Goal: Task Accomplishment & Management: Complete application form

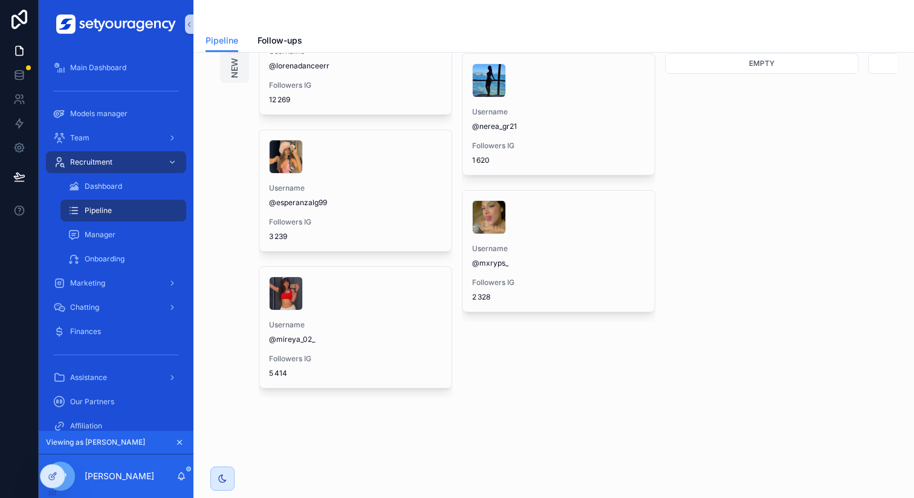
scroll to position [139, 0]
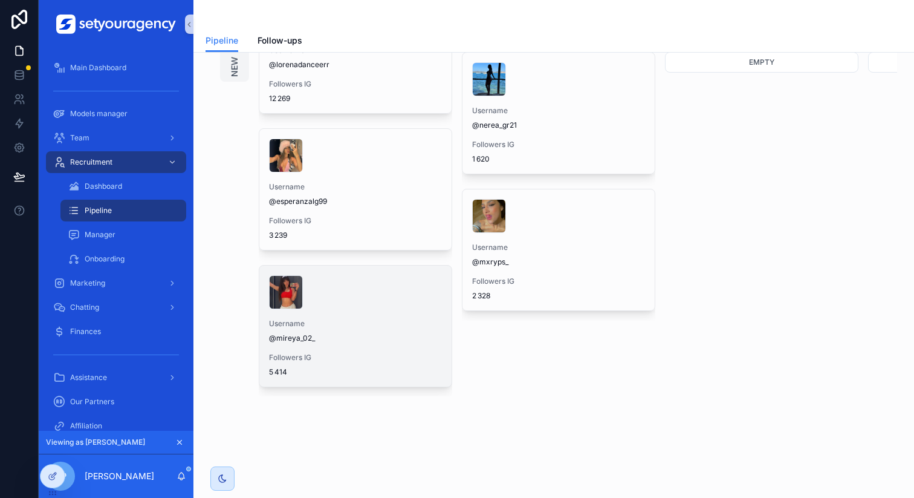
drag, startPoint x: 377, startPoint y: 277, endPoint x: 328, endPoint y: 331, distance: 73.2
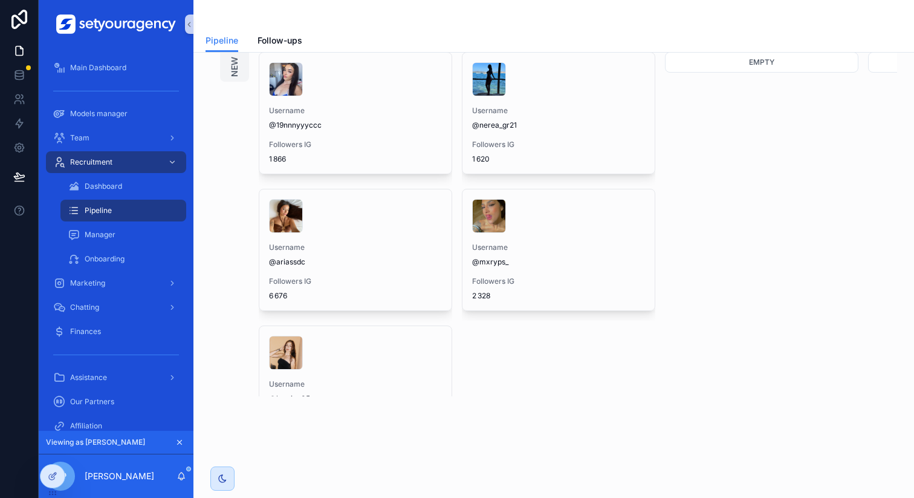
scroll to position [0, 0]
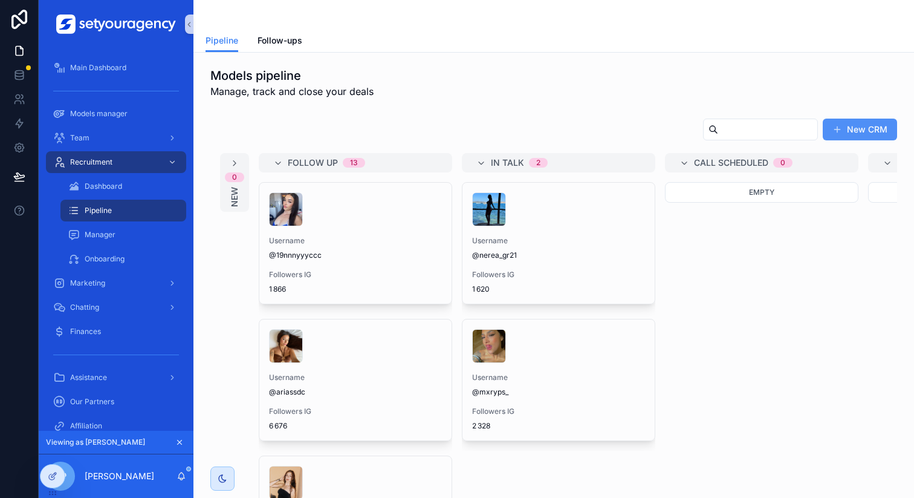
click at [851, 134] on button "New CRM" at bounding box center [860, 130] width 74 height 22
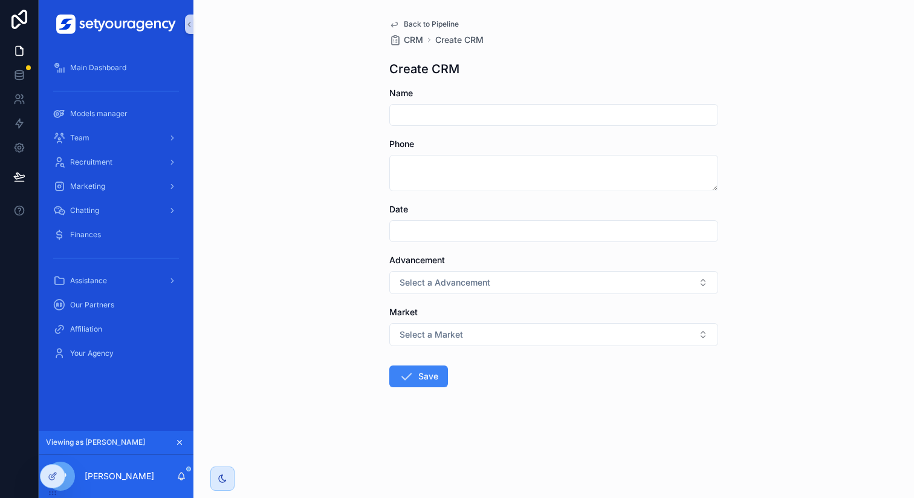
click at [435, 117] on input "scrollable content" at bounding box center [554, 114] width 328 height 17
click at [433, 79] on div "Back to Pipeline CRM Create CRM Create CRM Name Phone Date Advancement Select a…" at bounding box center [554, 232] width 348 height 464
